Goal: Ask a question

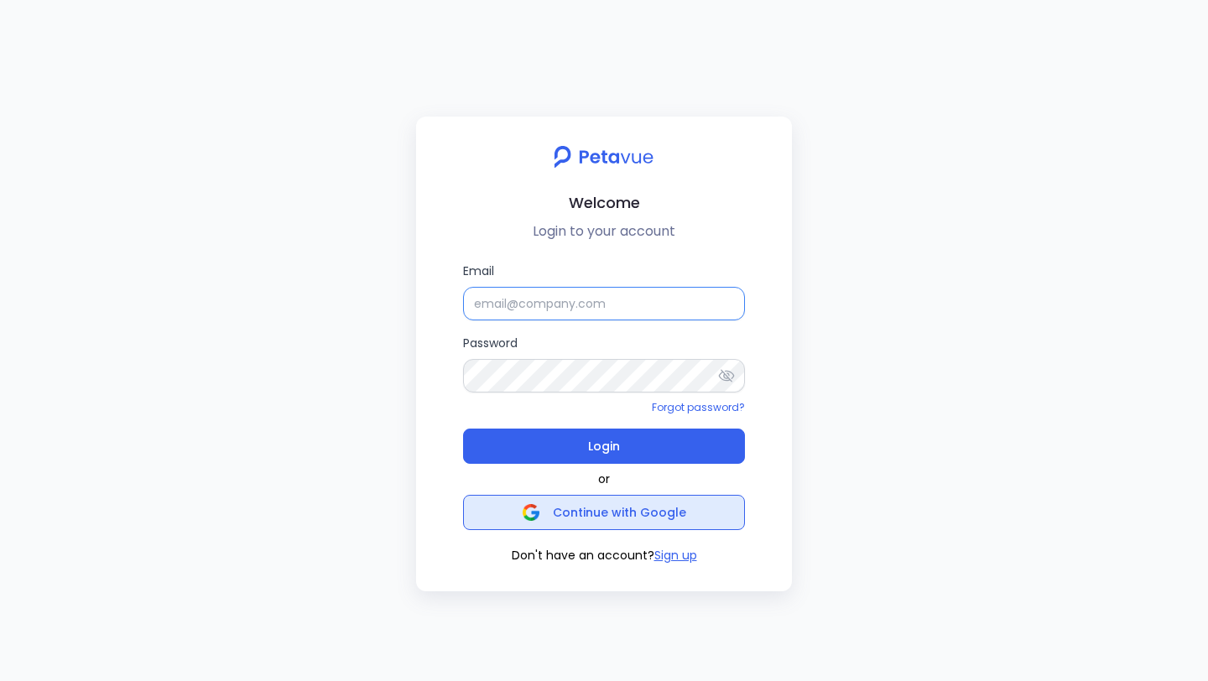
type input "[PERSON_NAME]"
click at [585, 513] on span "Continue with Google" at bounding box center [619, 512] width 133 height 17
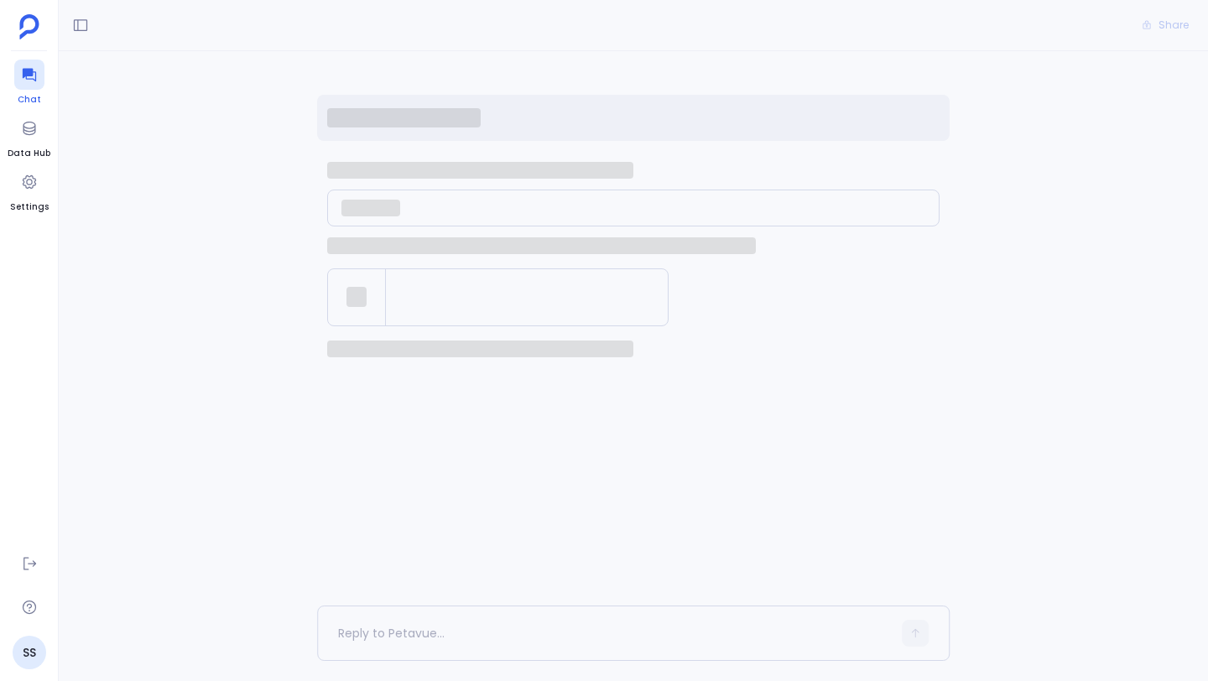
click at [34, 81] on icon at bounding box center [29, 74] width 17 height 17
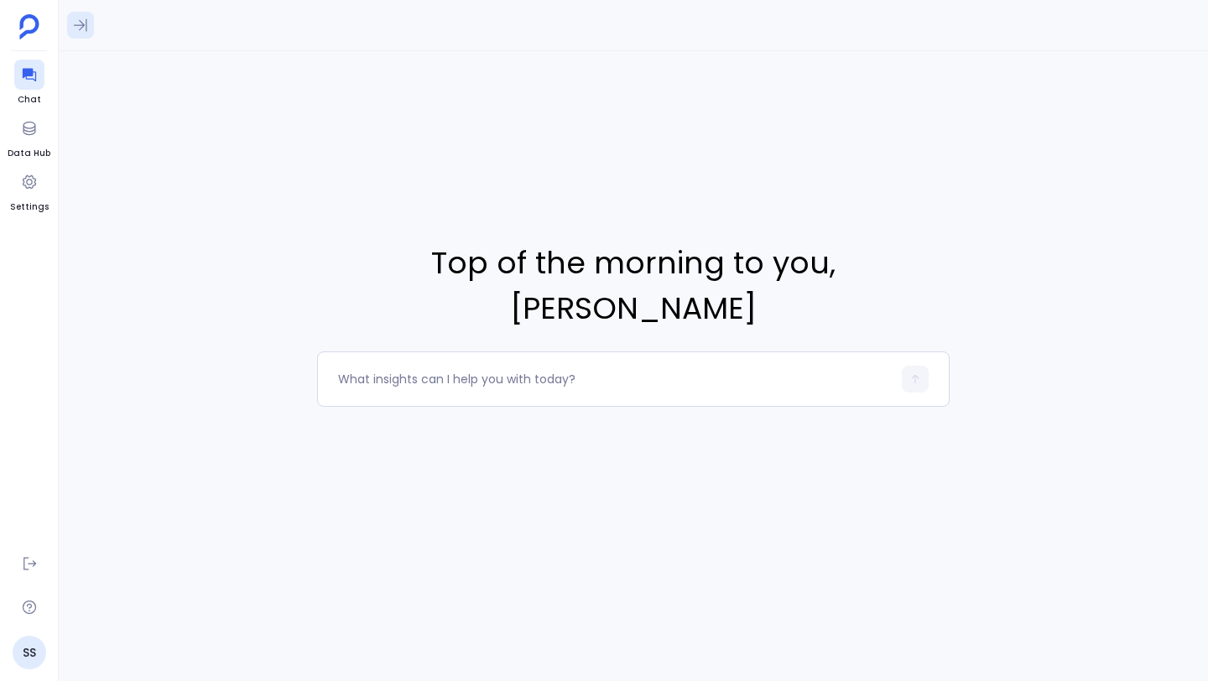
click at [81, 23] on icon at bounding box center [80, 25] width 17 height 17
click at [487, 378] on textarea at bounding box center [615, 379] width 554 height 17
type textarea "how many users have logged into Petavue"
click at [904, 377] on button "button" at bounding box center [915, 379] width 27 height 27
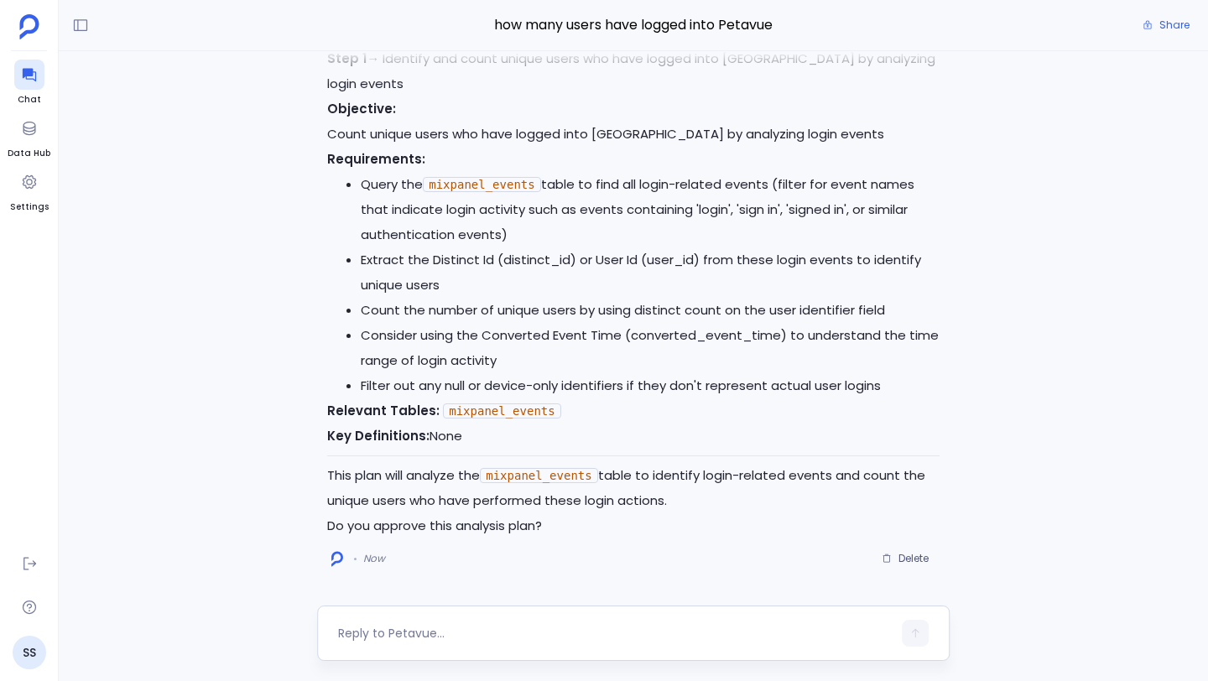
click at [488, 639] on textarea at bounding box center [615, 633] width 554 height 17
type textarea "approve"
click at [920, 635] on icon "button" at bounding box center [916, 634] width 12 height 12
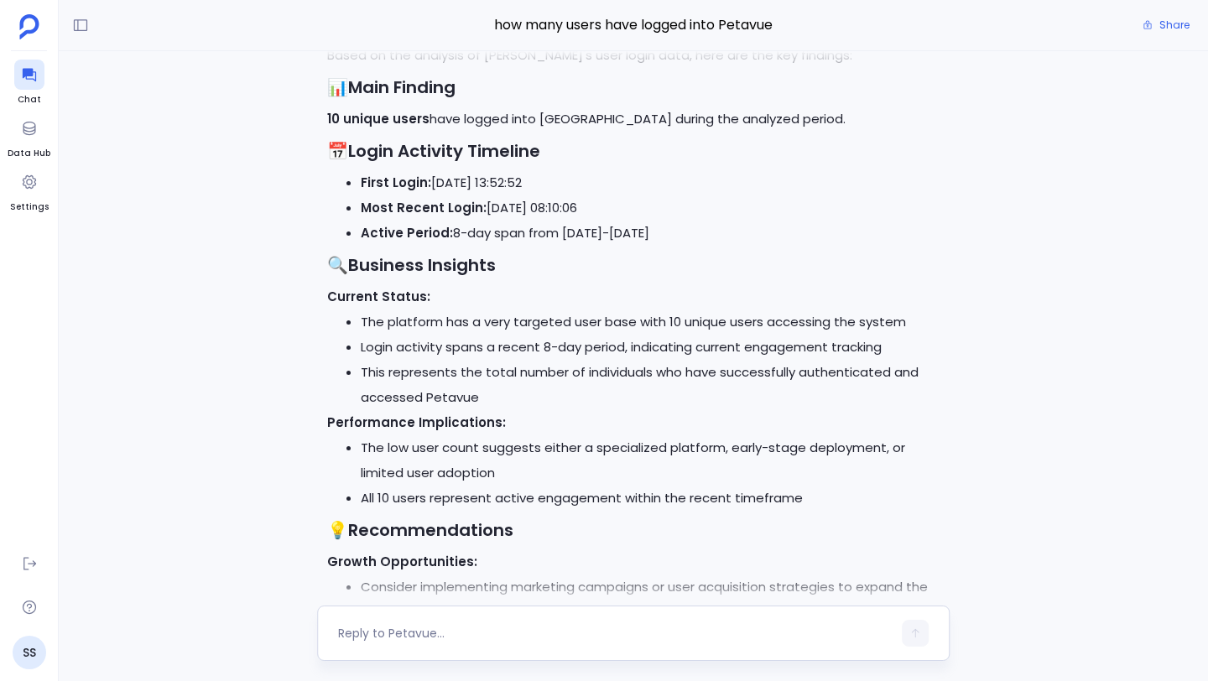
scroll to position [-365, 0]
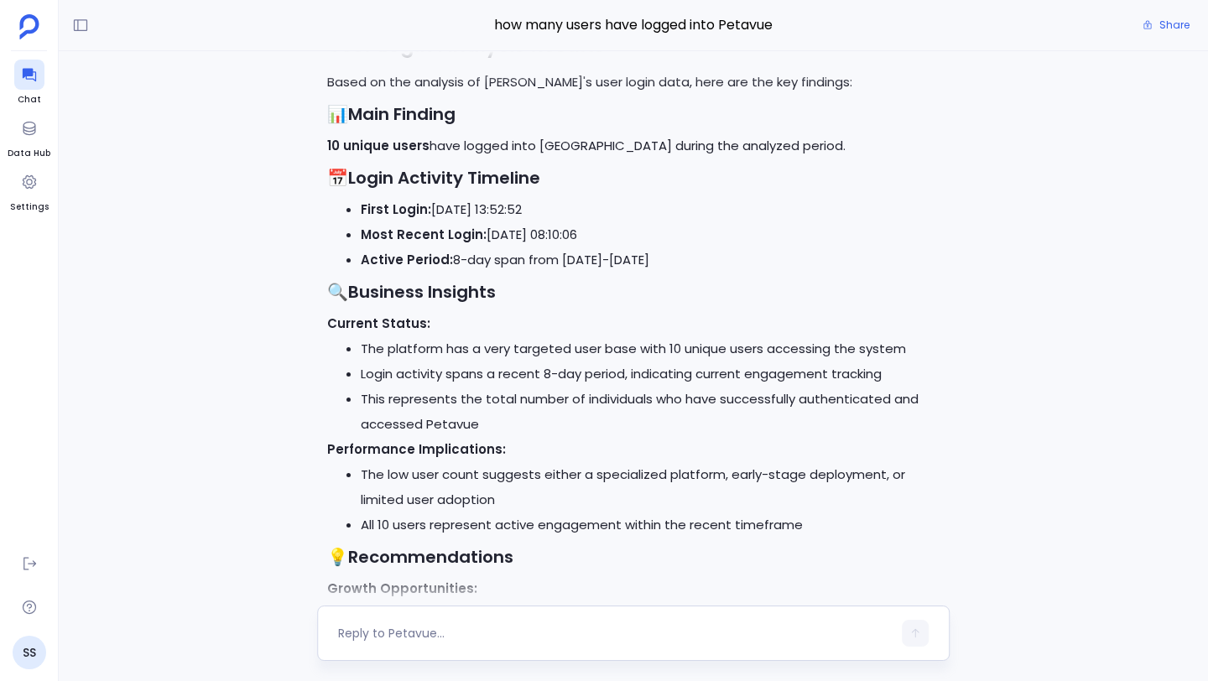
click at [435, 635] on textarea at bounding box center [615, 633] width 554 height 17
type textarea "Can you list the 10 unique users"
click at [915, 634] on icon "button" at bounding box center [916, 634] width 12 height 12
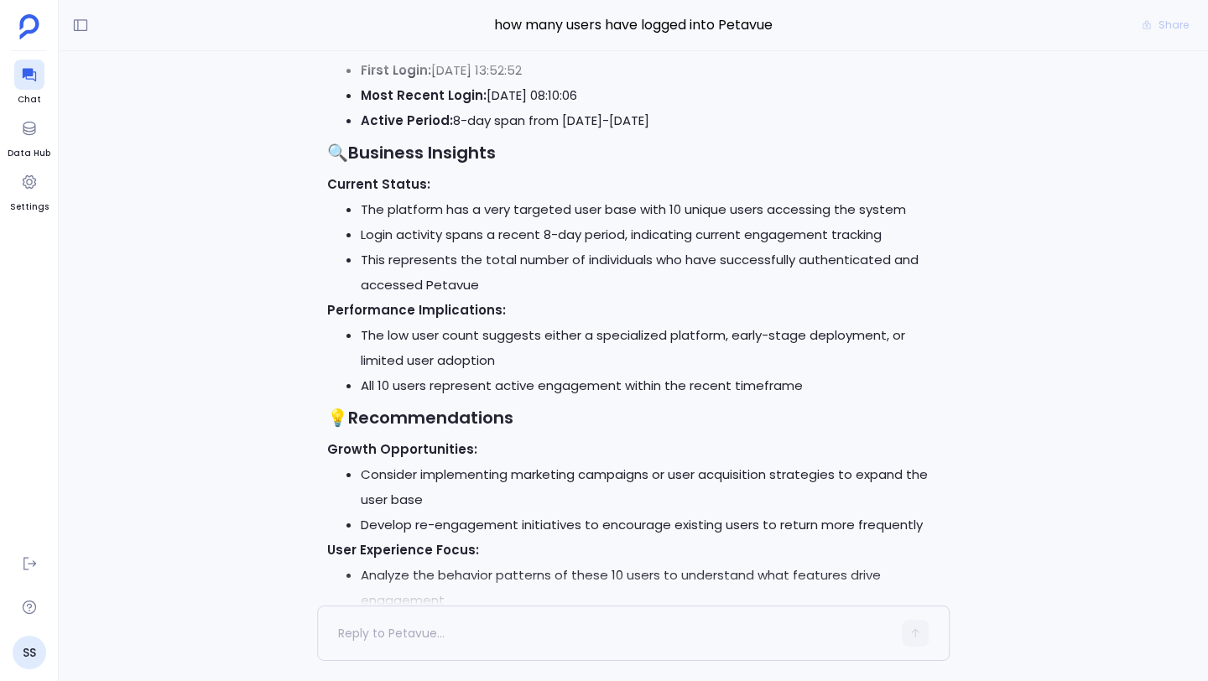
scroll to position [0, 0]
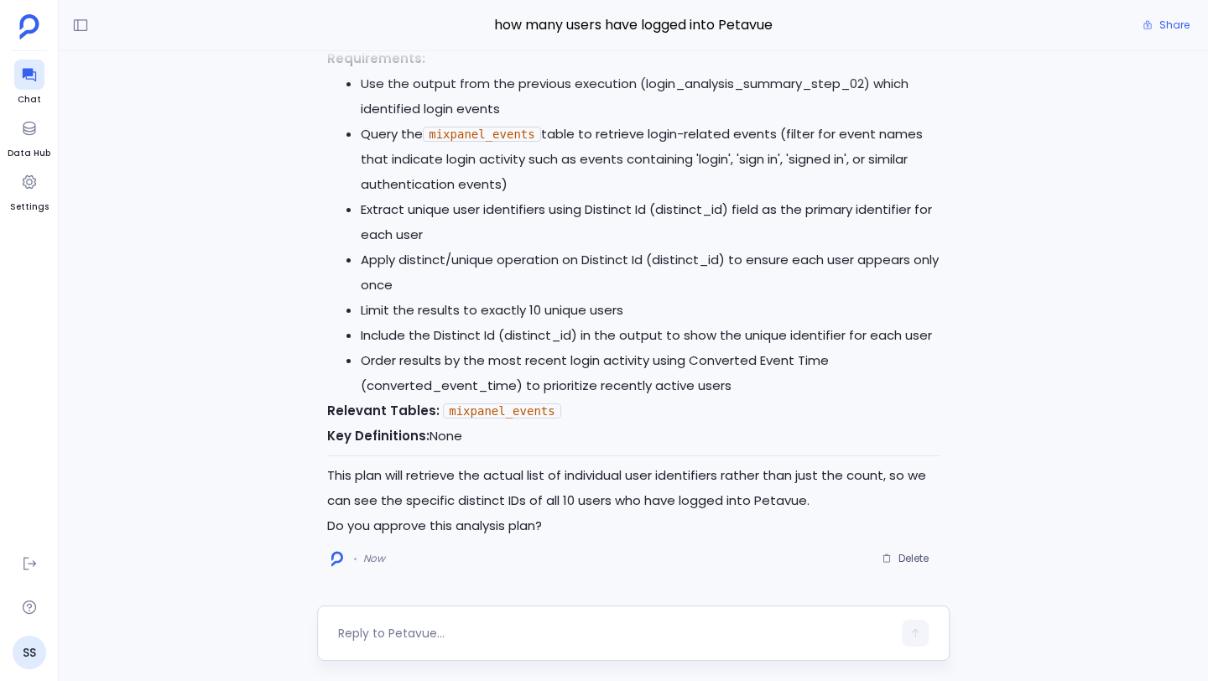
click at [691, 622] on div at bounding box center [615, 633] width 554 height 27
click at [654, 616] on div at bounding box center [633, 633] width 633 height 55
click at [640, 630] on textarea at bounding box center [615, 633] width 554 height 17
type textarea "approve"
click at [922, 631] on button "button" at bounding box center [915, 633] width 27 height 27
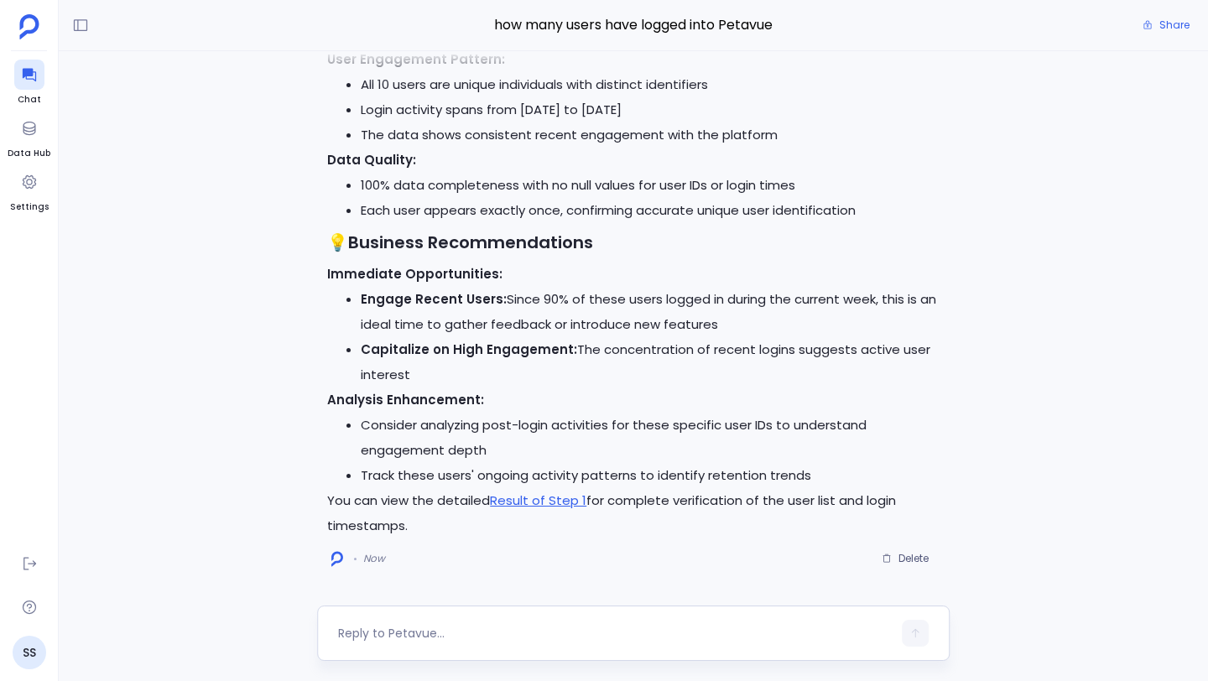
click at [482, 633] on textarea at bounding box center [615, 633] width 554 height 17
type textarea "h"
type textarea "C"
type textarea "Can you let me know what accounts they belong to?"
click at [920, 647] on div "Can you let me know what accounts they belong to?" at bounding box center [633, 633] width 633 height 55
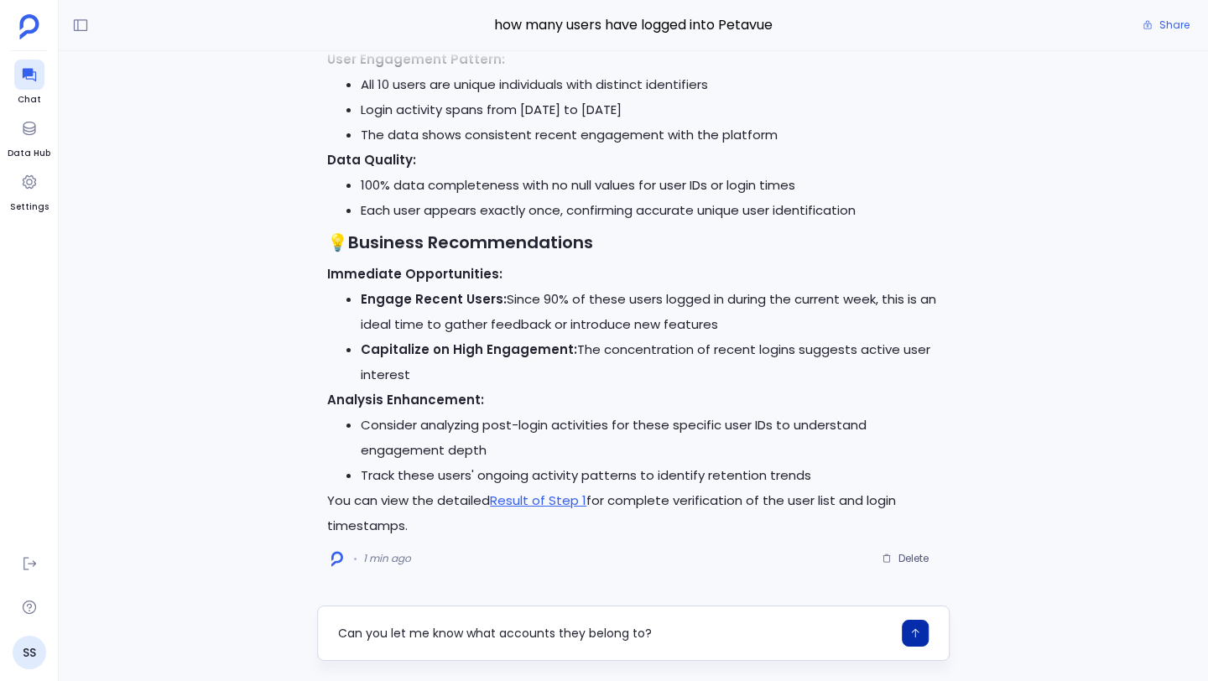
click at [917, 637] on icon "button" at bounding box center [916, 634] width 12 height 12
